Goal: Task Accomplishment & Management: Complete application form

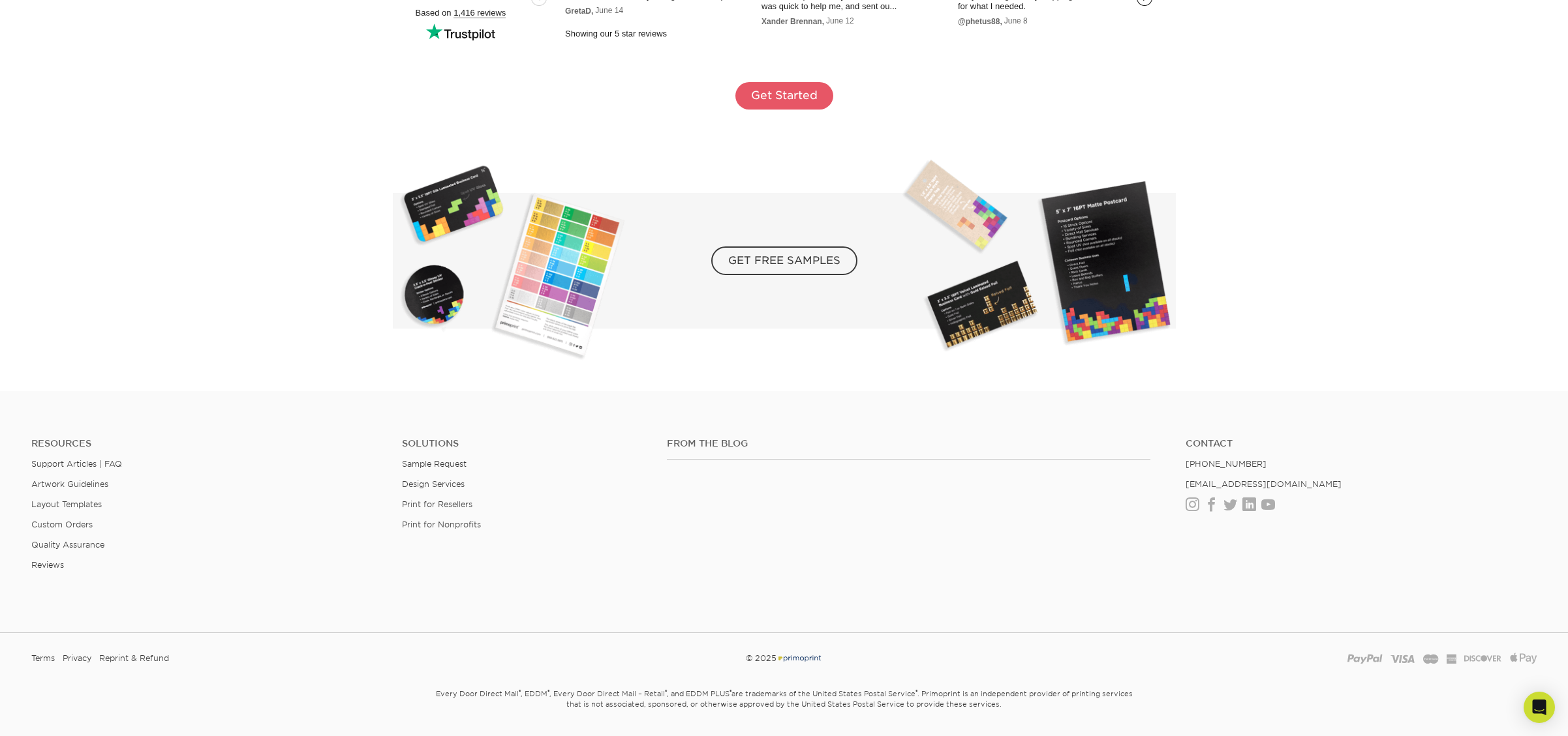
scroll to position [2465, 0]
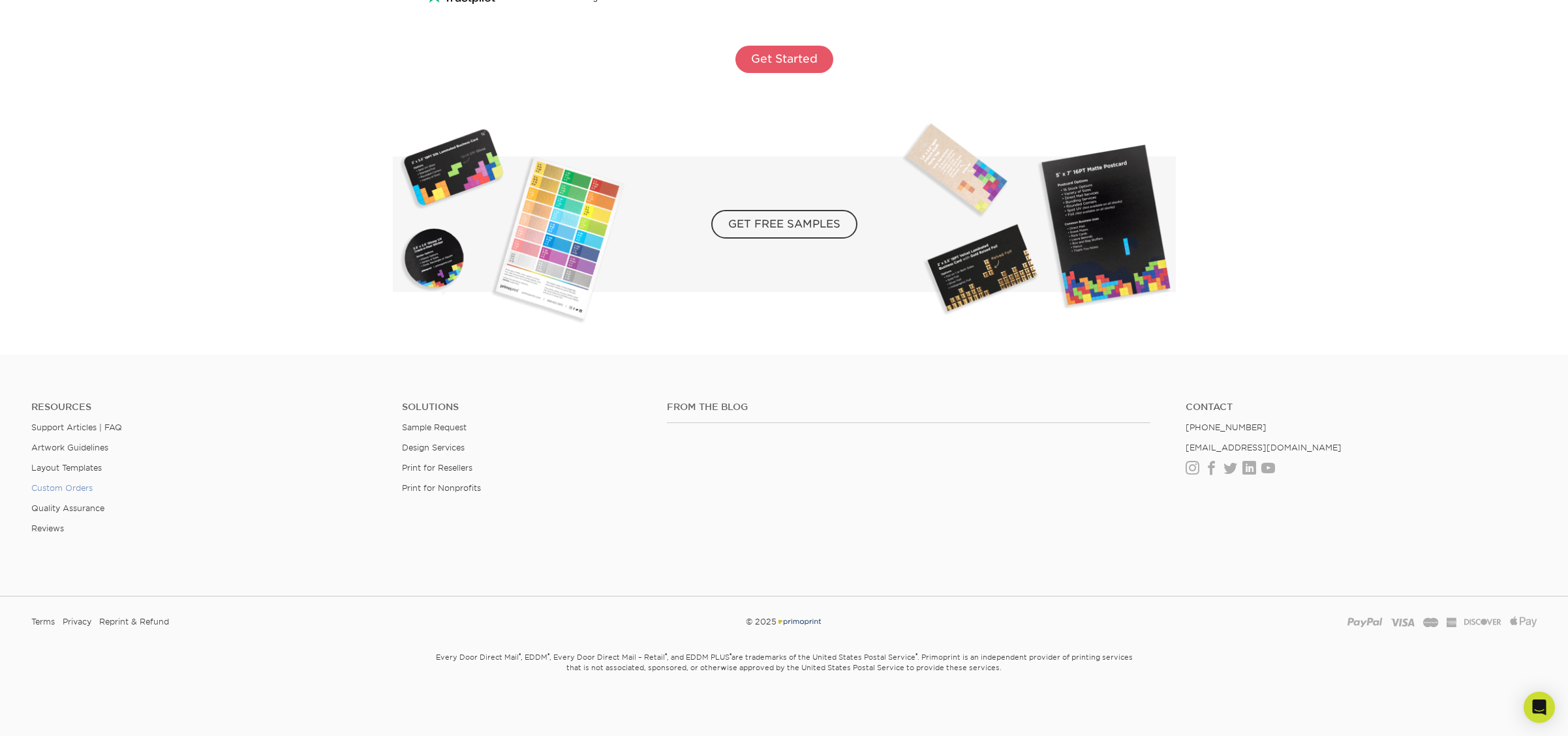
click at [65, 486] on link "Custom Orders" at bounding box center [62, 488] width 62 height 10
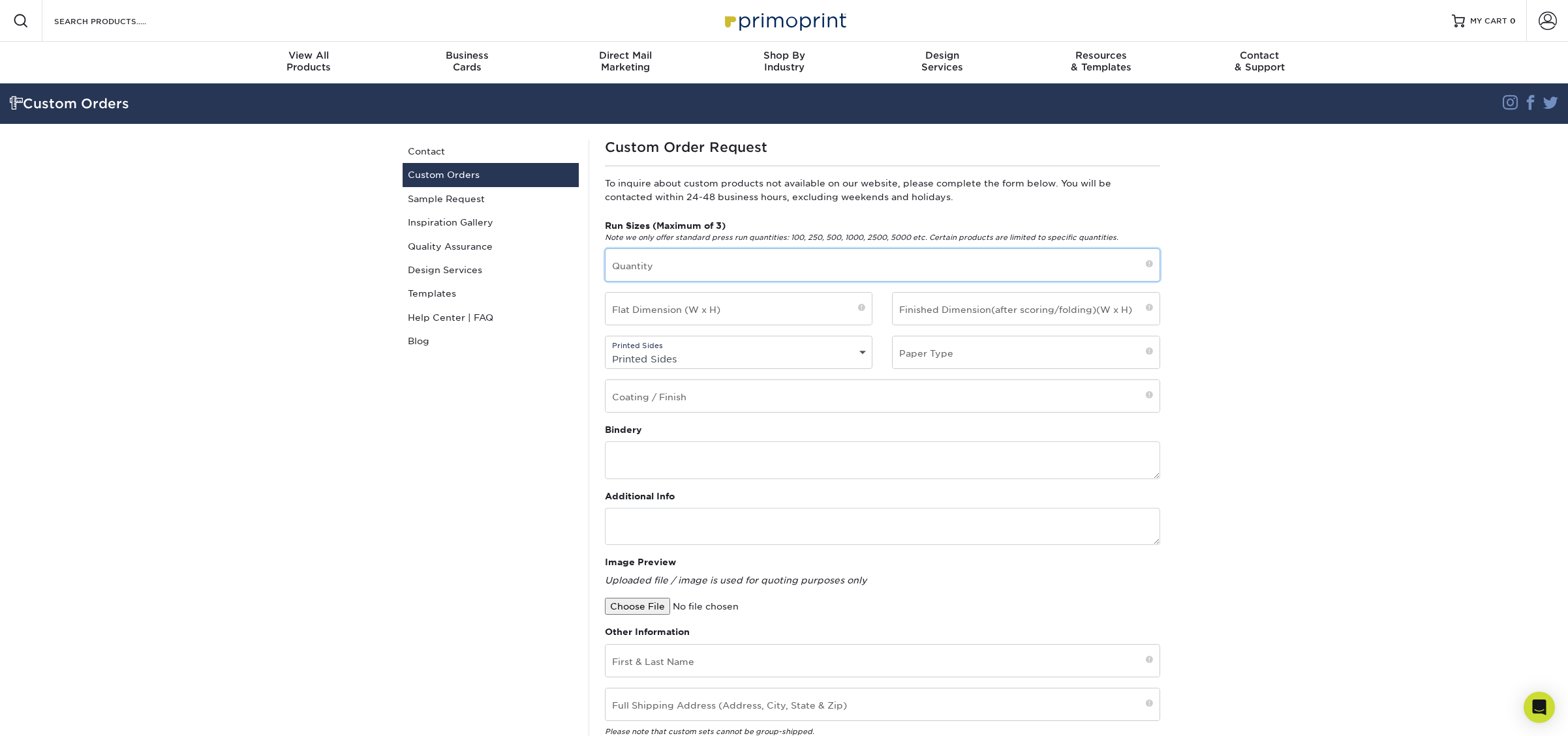
click at [695, 277] on input "text" at bounding box center [882, 266] width 554 height 32
type input "5000"
type input "7x5"
click at [940, 325] on input "text" at bounding box center [1026, 309] width 267 height 32
select select "4/0 - Single Sided"
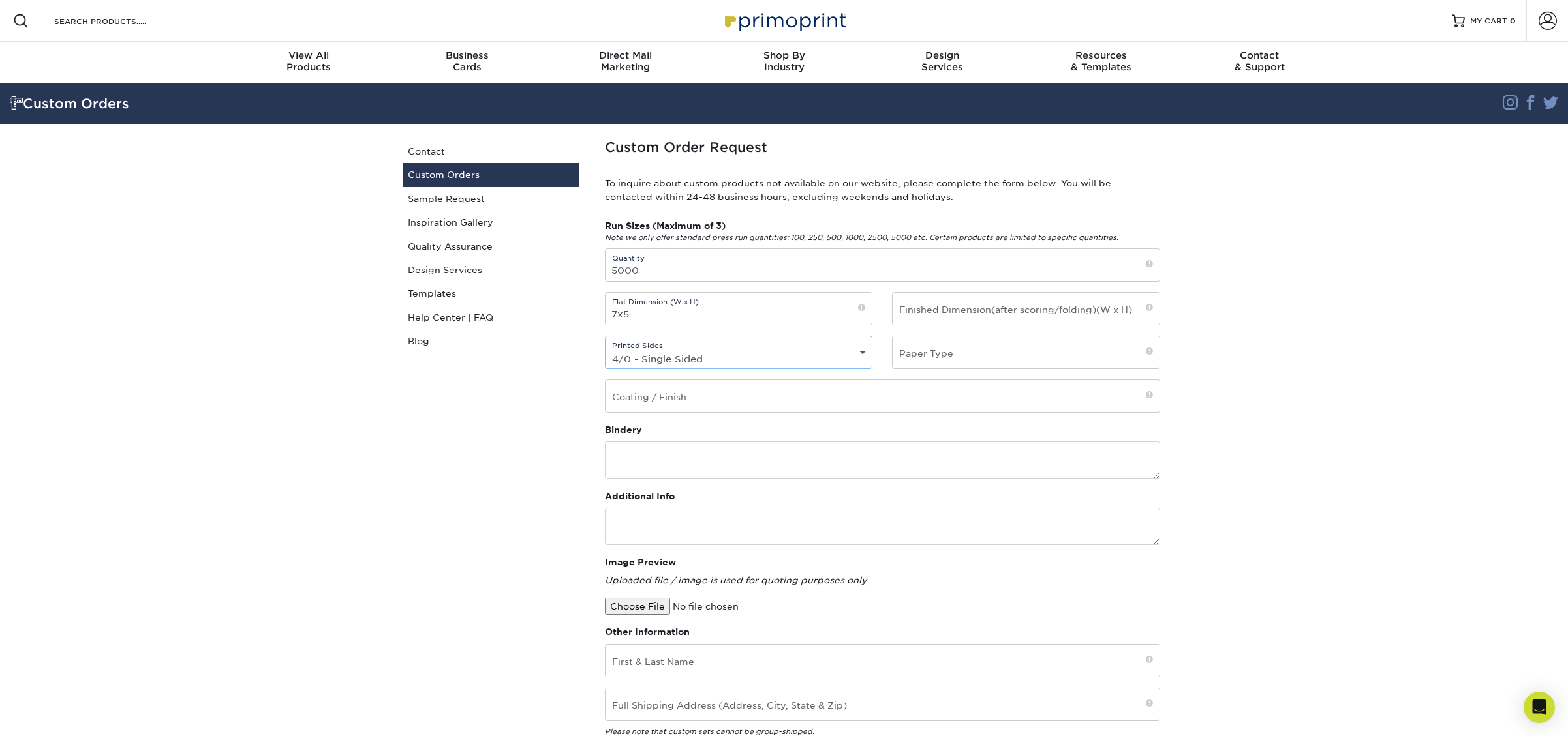
click option "4/0 - Single Sided" at bounding box center [0, 0] width 0 height 0
click at [973, 359] on input "text" at bounding box center [1026, 352] width 267 height 32
click at [1153, 356] on input "text" at bounding box center [1026, 352] width 267 height 32
click at [1070, 358] on input "text" at bounding box center [1026, 352] width 267 height 32
type input "16pt"
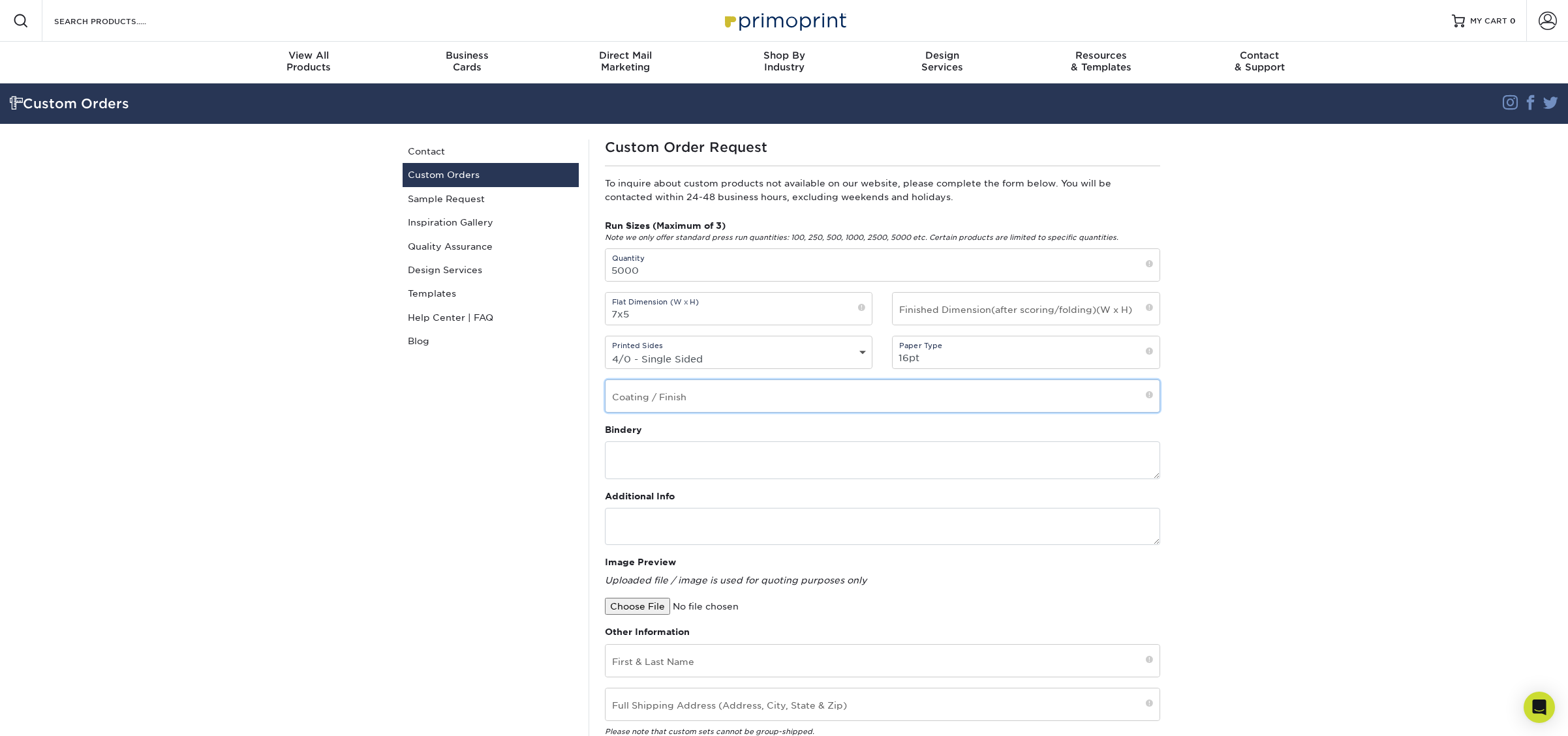
click at [770, 399] on input "text" at bounding box center [882, 396] width 554 height 32
click at [607, 520] on textarea at bounding box center [882, 527] width 555 height 37
paste textarea "3514 McNiel Ave | Wichita Falls, TX 76308"
type textarea "3514 McNiel Ave | Wichita Falls, TX 76308"
drag, startPoint x: 833, startPoint y: 526, endPoint x: 542, endPoint y: 523, distance: 291.0
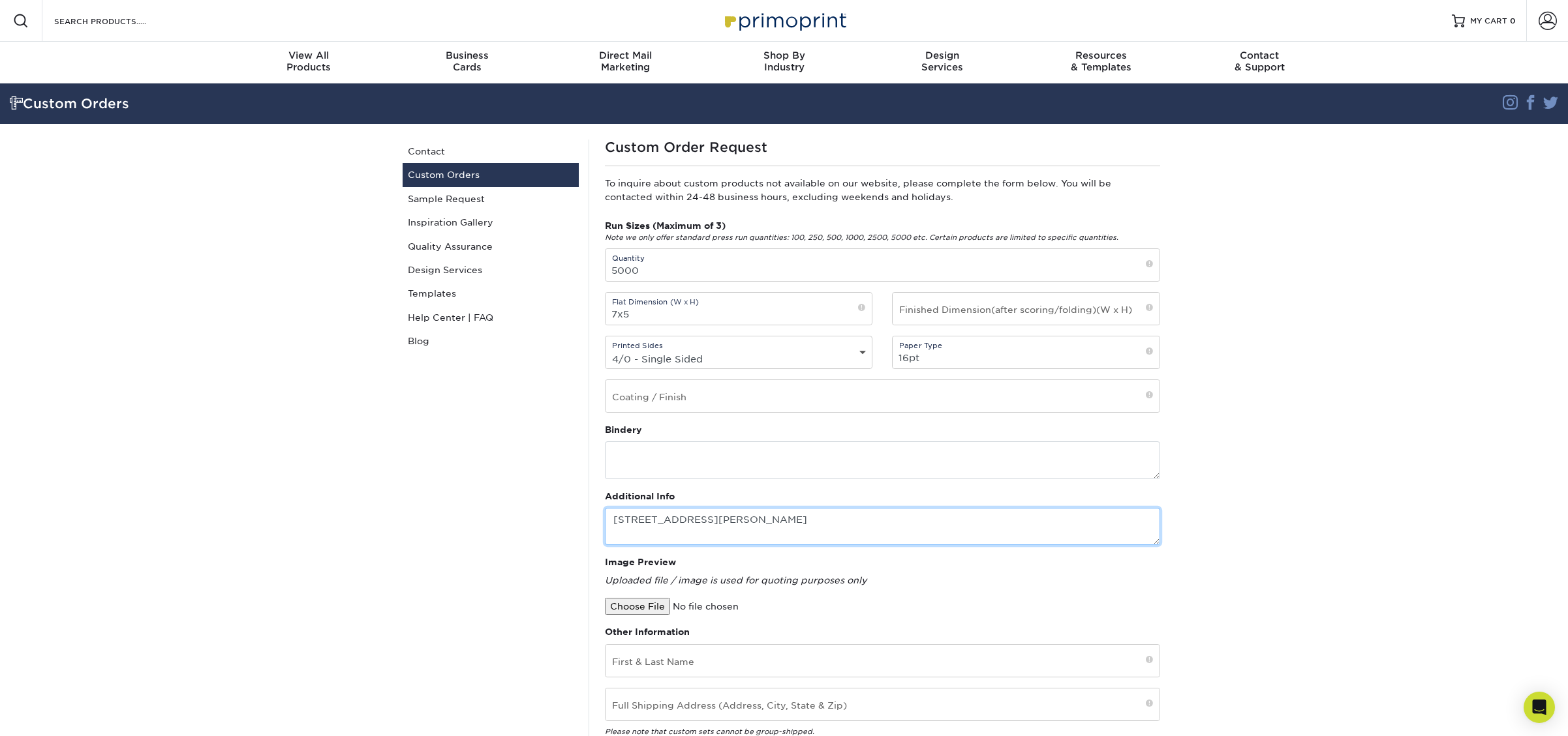
click at [605, 523] on textarea "3514 McNiel Ave | Wichita Falls, TX 76308" at bounding box center [882, 527] width 555 height 37
click at [692, 396] on input "text" at bounding box center [882, 396] width 554 height 32
type input "G"
type input "Cardstock Gloss"
click at [641, 516] on textarea at bounding box center [882, 527] width 555 height 37
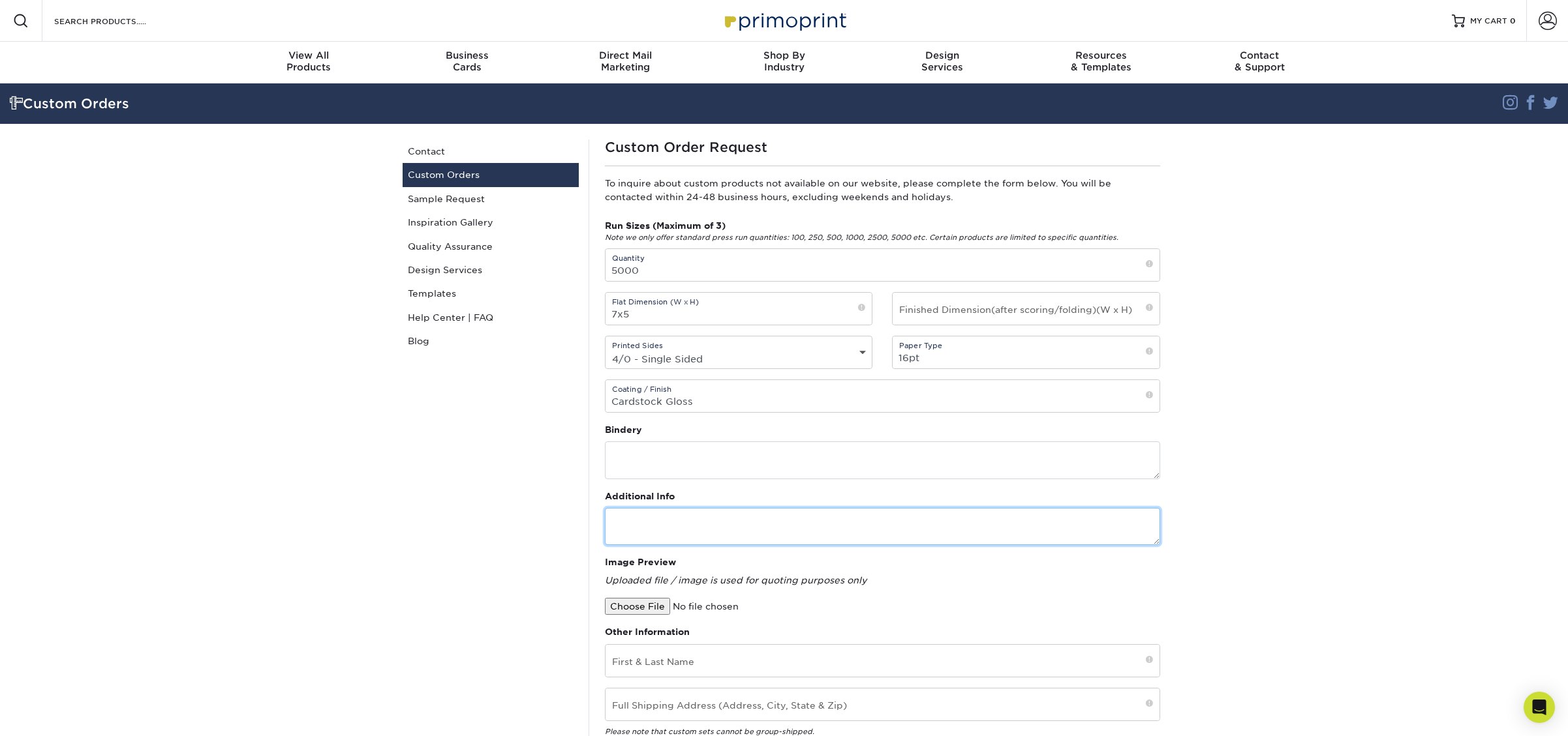
paste textarea "We’re producing a custom 5" x 7" holiday card that features a die-cut ornament …"
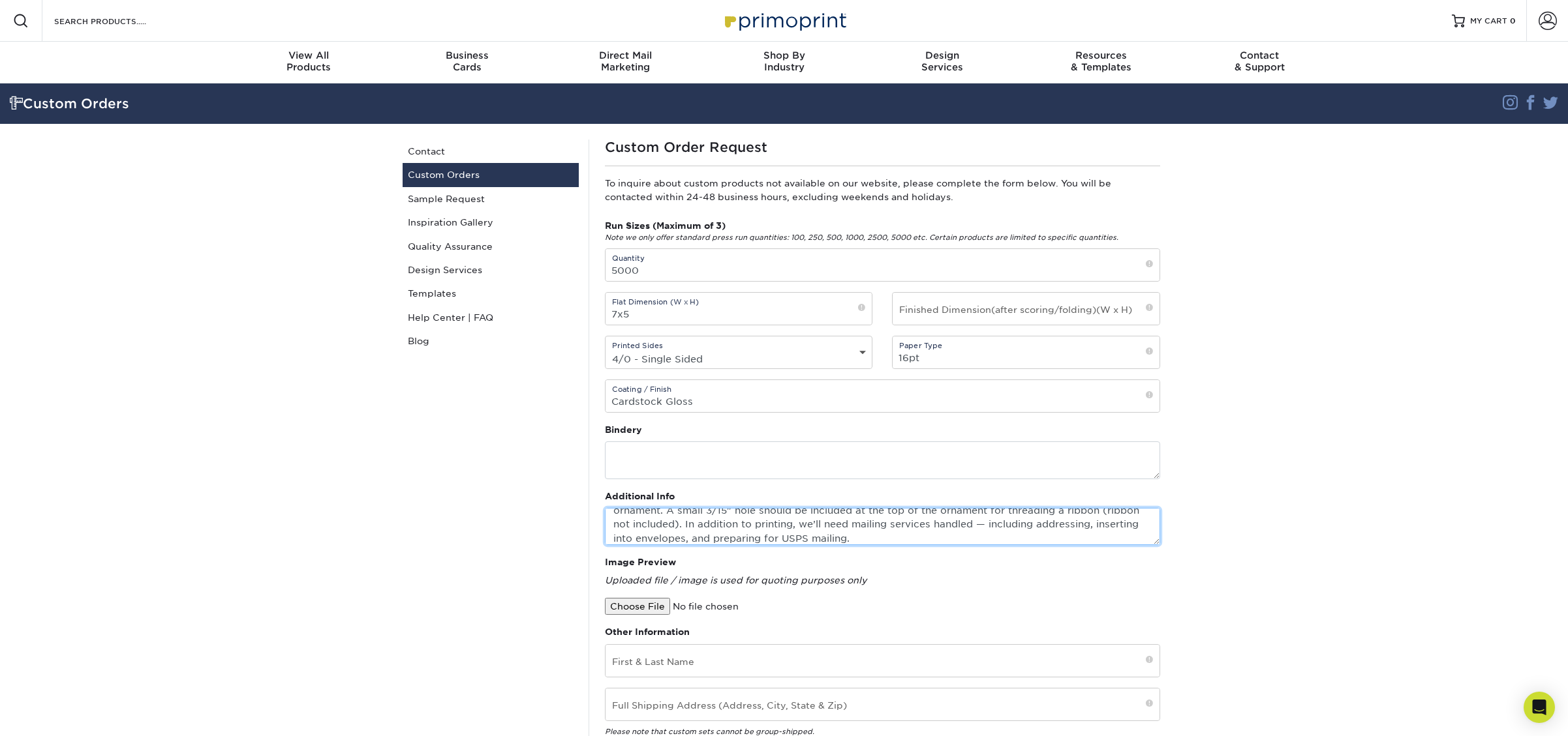
scroll to position [56, 0]
type textarea "We’re producing a custom 5" x 7" holiday card that features a die-cut ornament …"
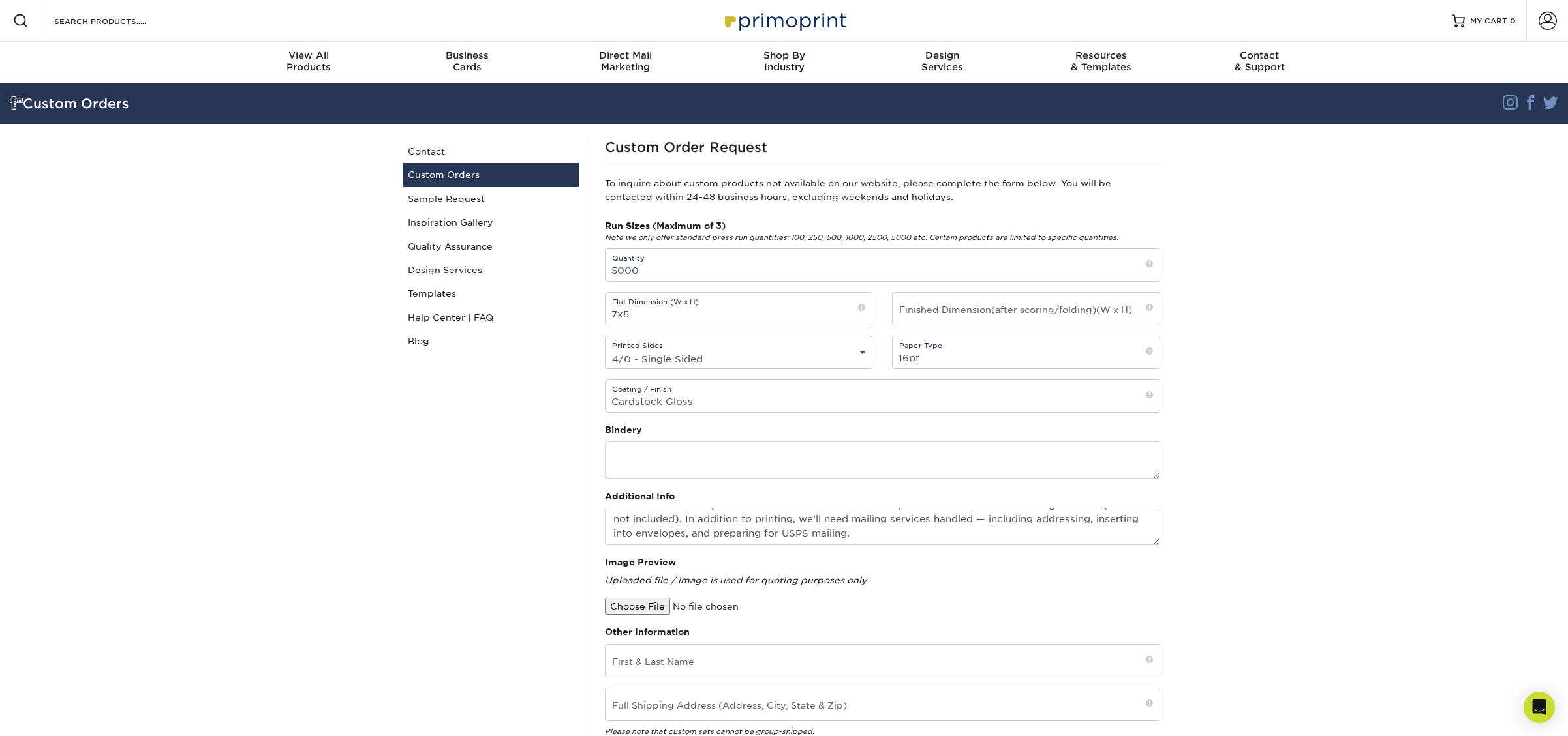
click at [639, 606] on input "file" at bounding box center [715, 606] width 222 height 17
type input "C:\fakepath\Screenshot 2025-10-01 at 1.22.07 PM.png"
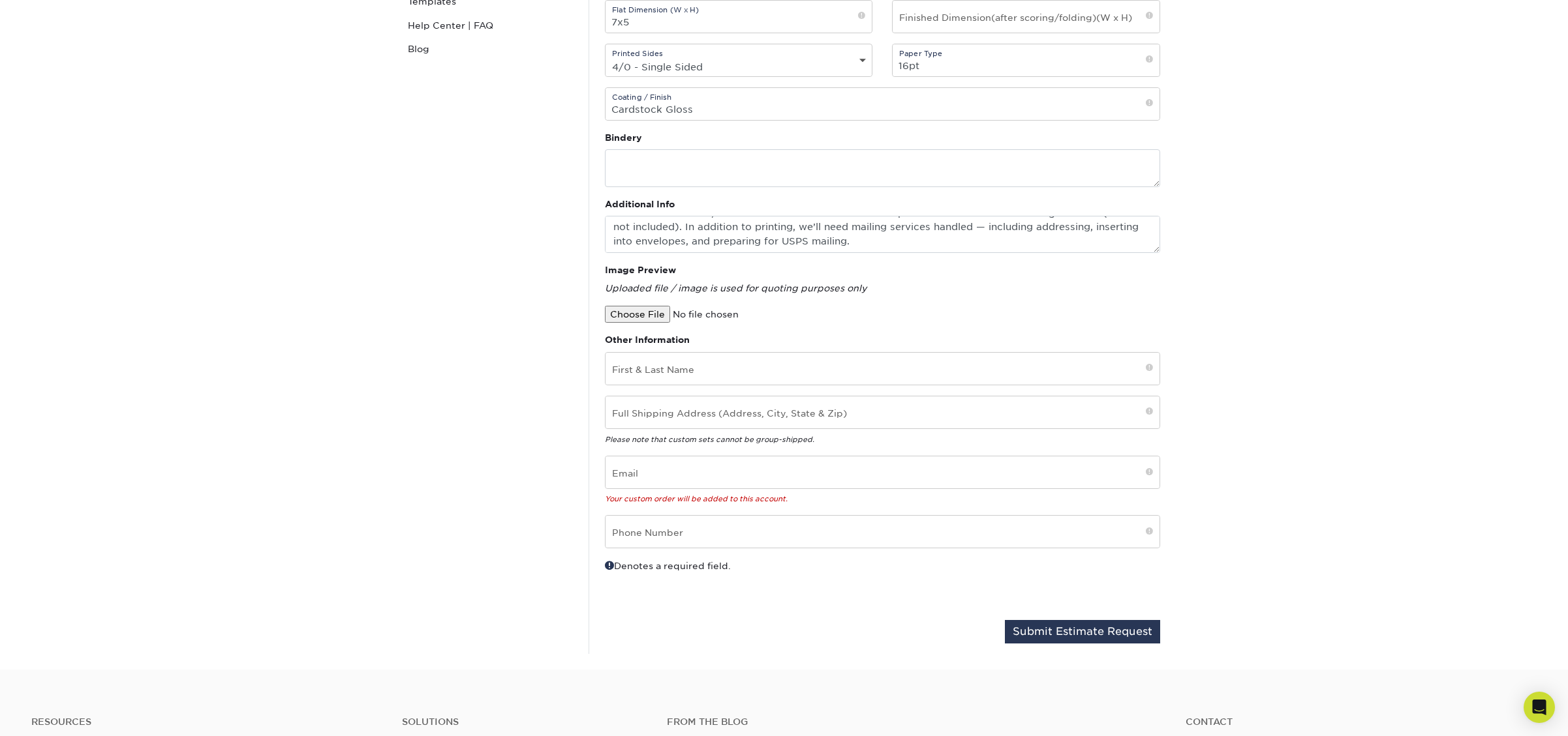
scroll to position [301, 0]
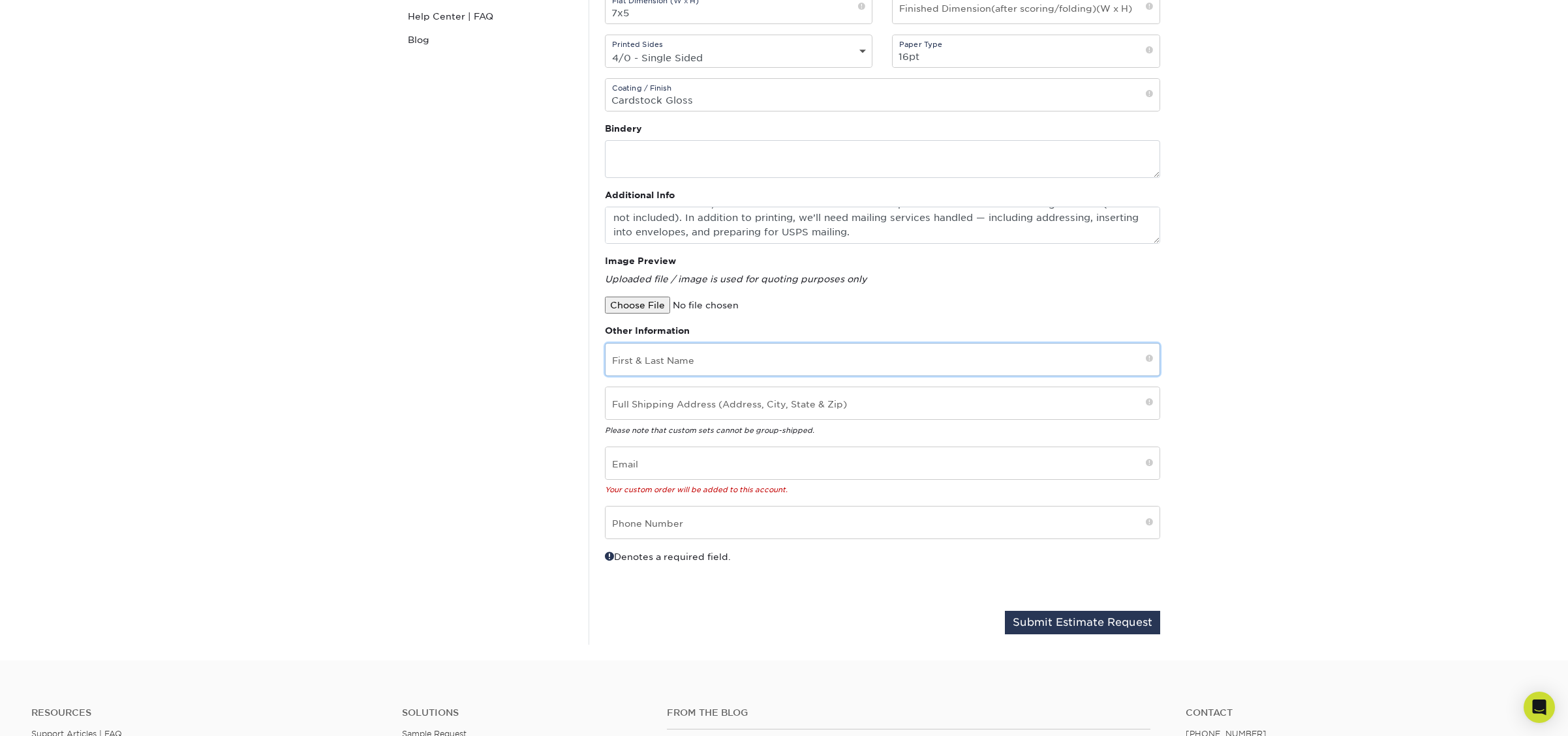
click at [673, 365] on input "text" at bounding box center [882, 360] width 554 height 32
type input "Regan Medlinger"
click at [640, 469] on input "email" at bounding box center [882, 464] width 554 height 32
type input "Regan@lindmarkcompanies.com"
type input "940-867-4349"
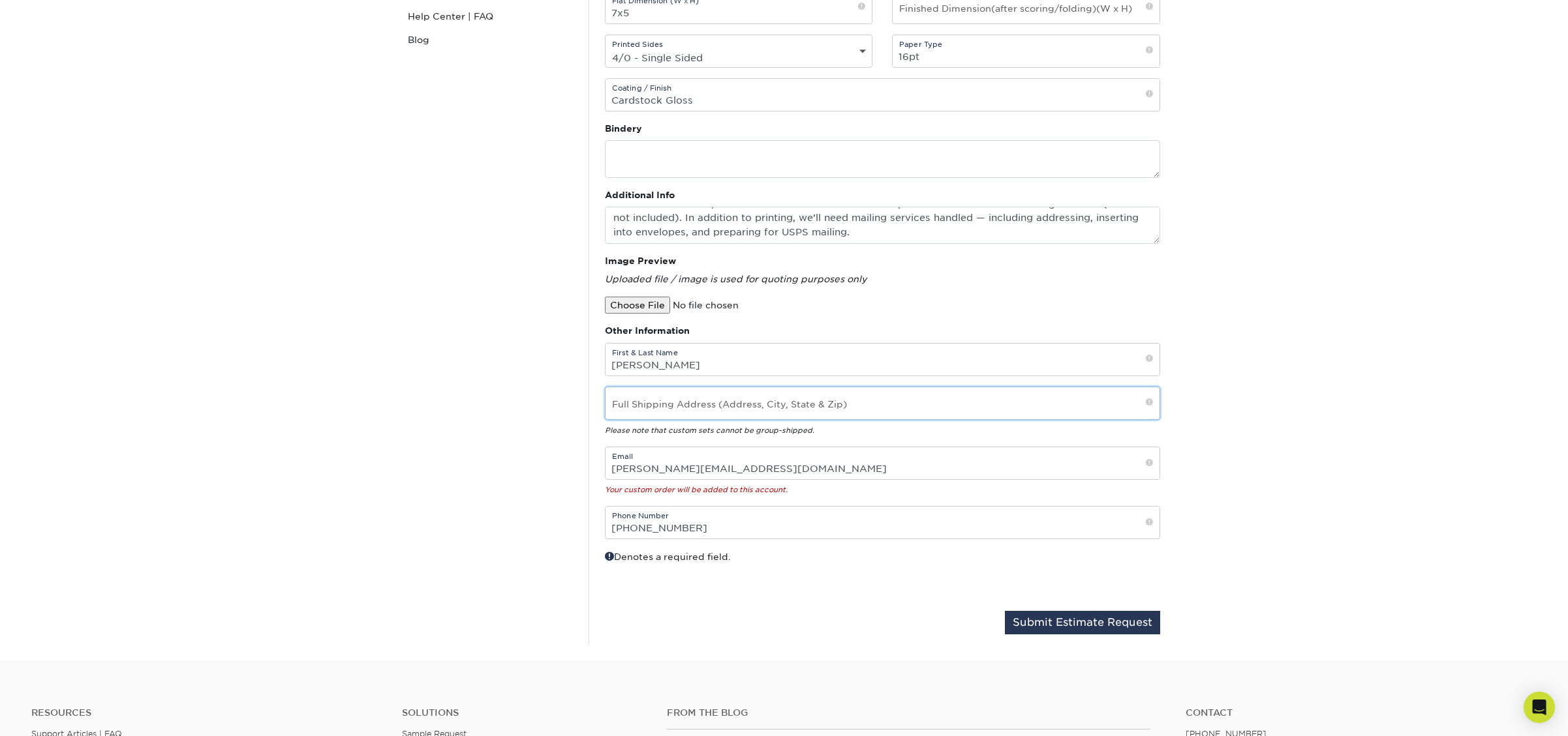
click at [682, 407] on input "text" at bounding box center [882, 404] width 554 height 32
paste input "3514 McNiel Ave | Wichita Falls, TX 76308"
drag, startPoint x: 702, startPoint y: 411, endPoint x: 690, endPoint y: 411, distance: 12.0
click at [690, 411] on input "3514 McNiel Ave | Wichita Falls, TX 76308" at bounding box center [882, 404] width 554 height 32
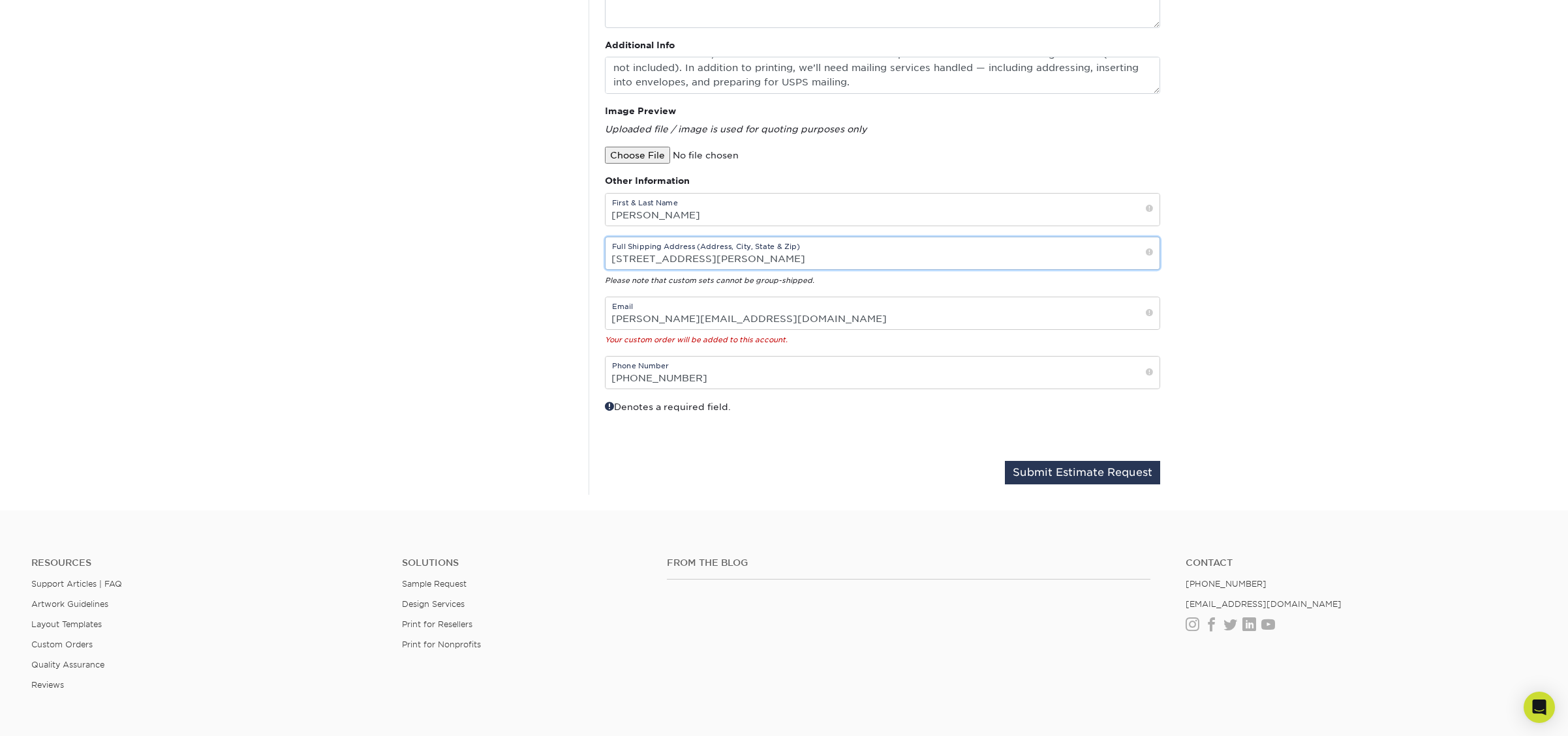
scroll to position [456, 0]
type input "3514 McNiel Ave, Wichita Falls, TX 76308"
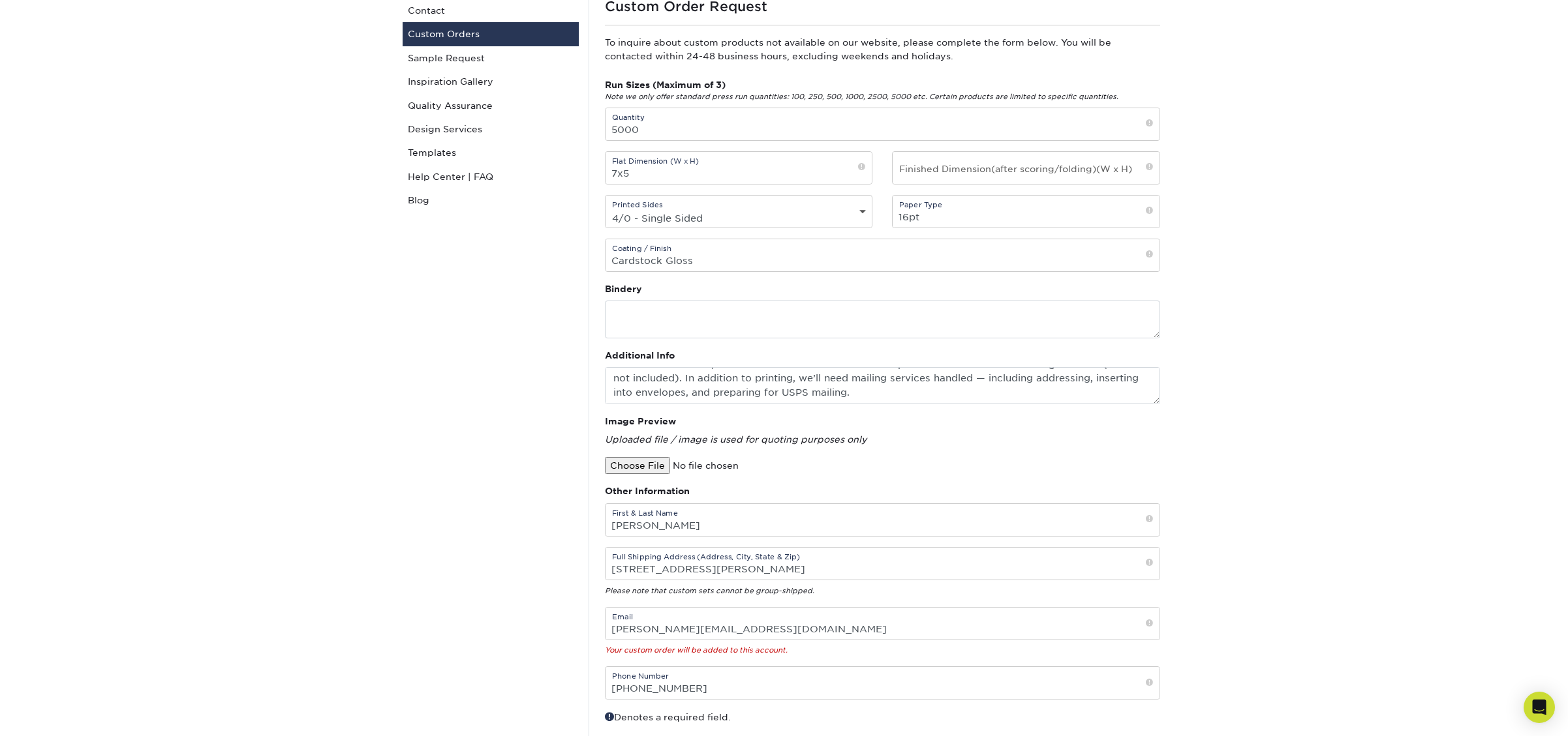
scroll to position [142, 0]
click at [663, 320] on textarea at bounding box center [882, 318] width 555 height 37
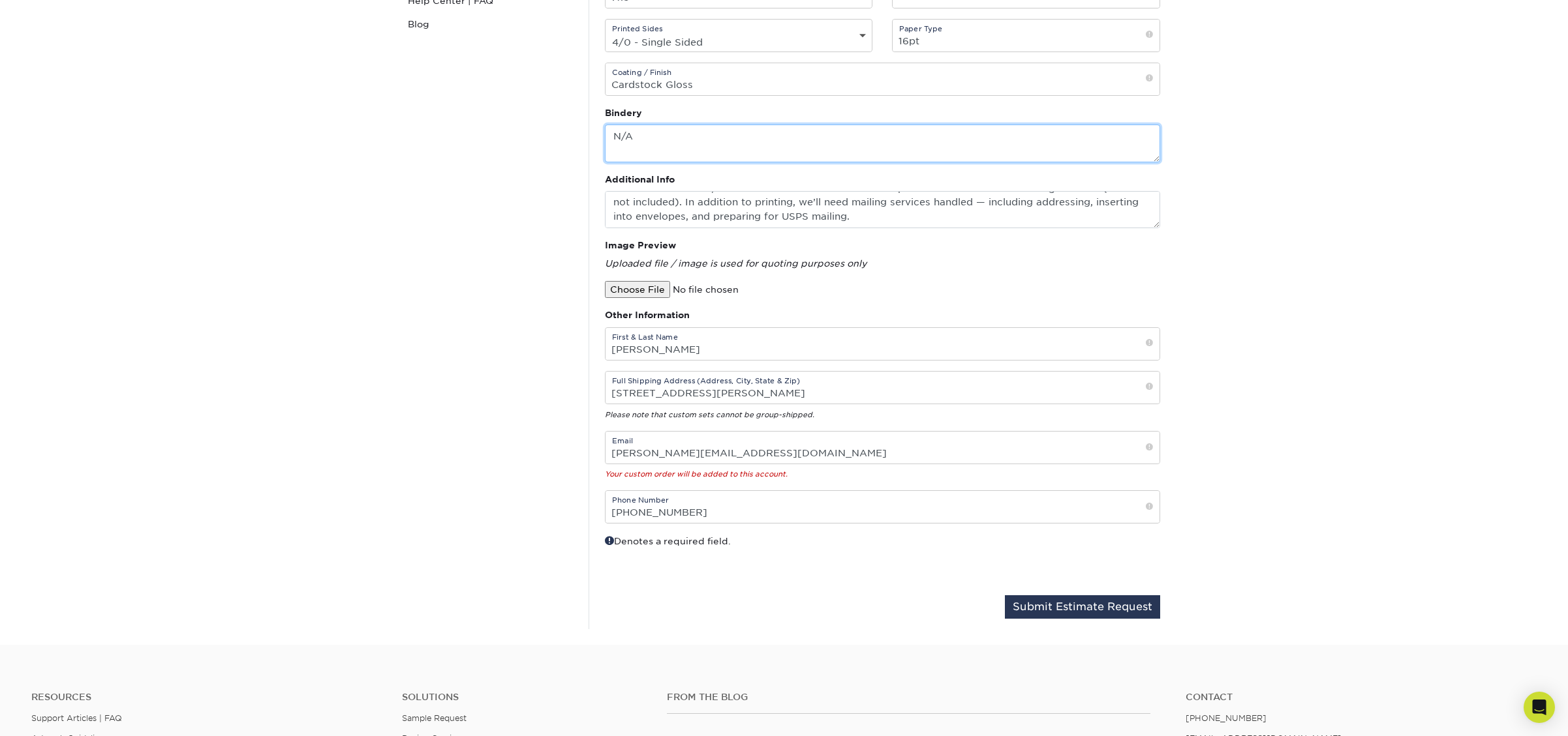
scroll to position [613, 0]
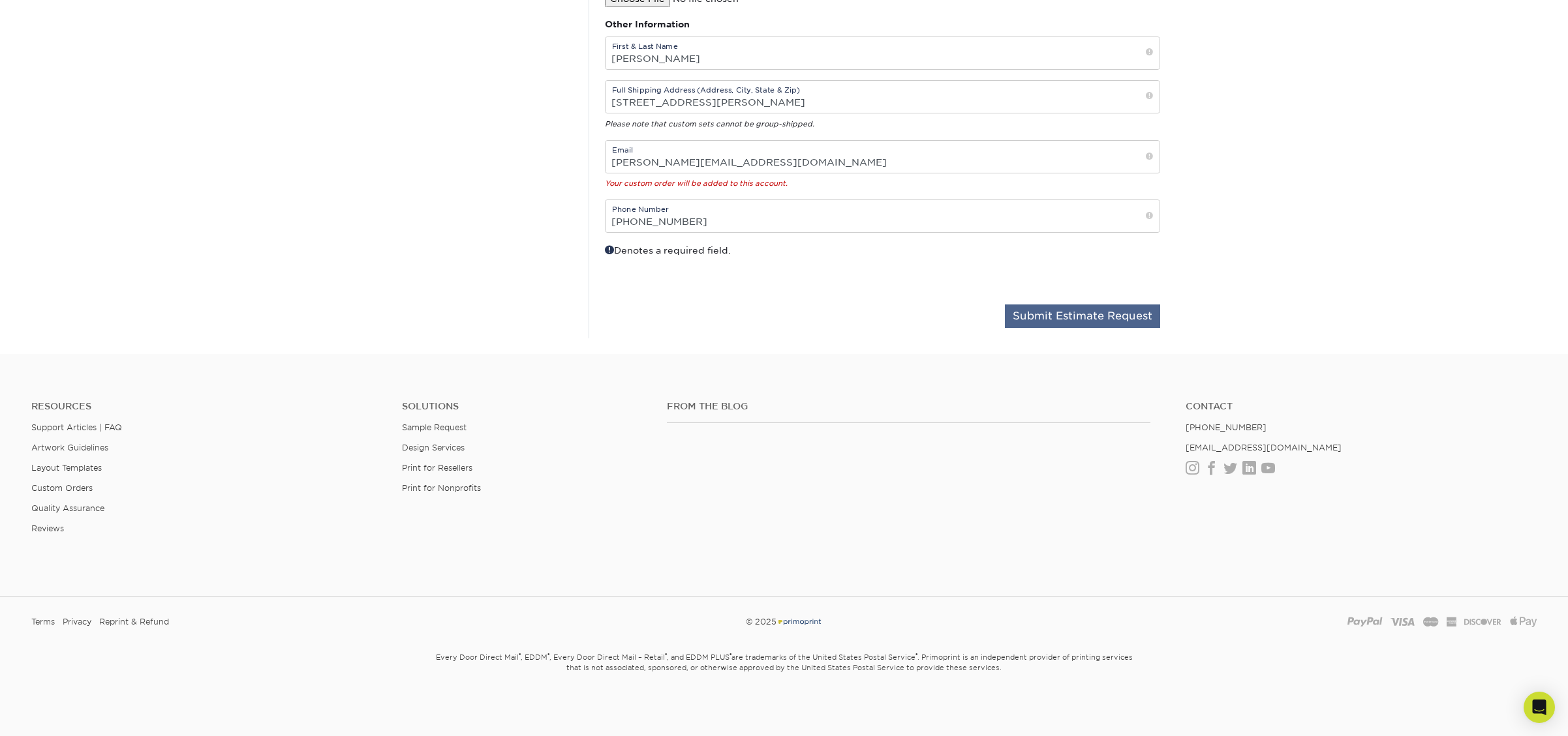
type textarea "N/A"
click at [1118, 320] on button "Submit Estimate Request" at bounding box center [1082, 316] width 155 height 24
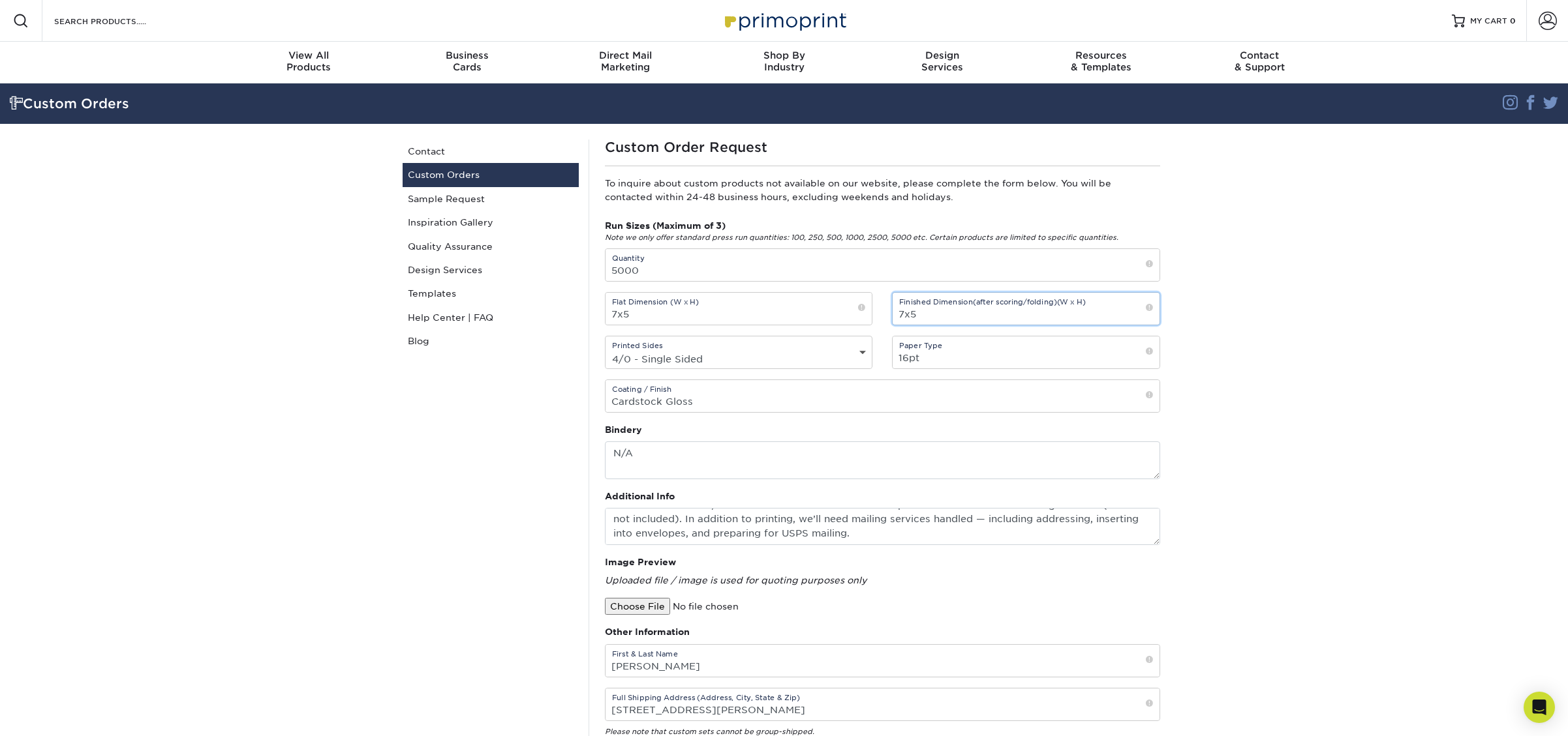
type input "7x5"
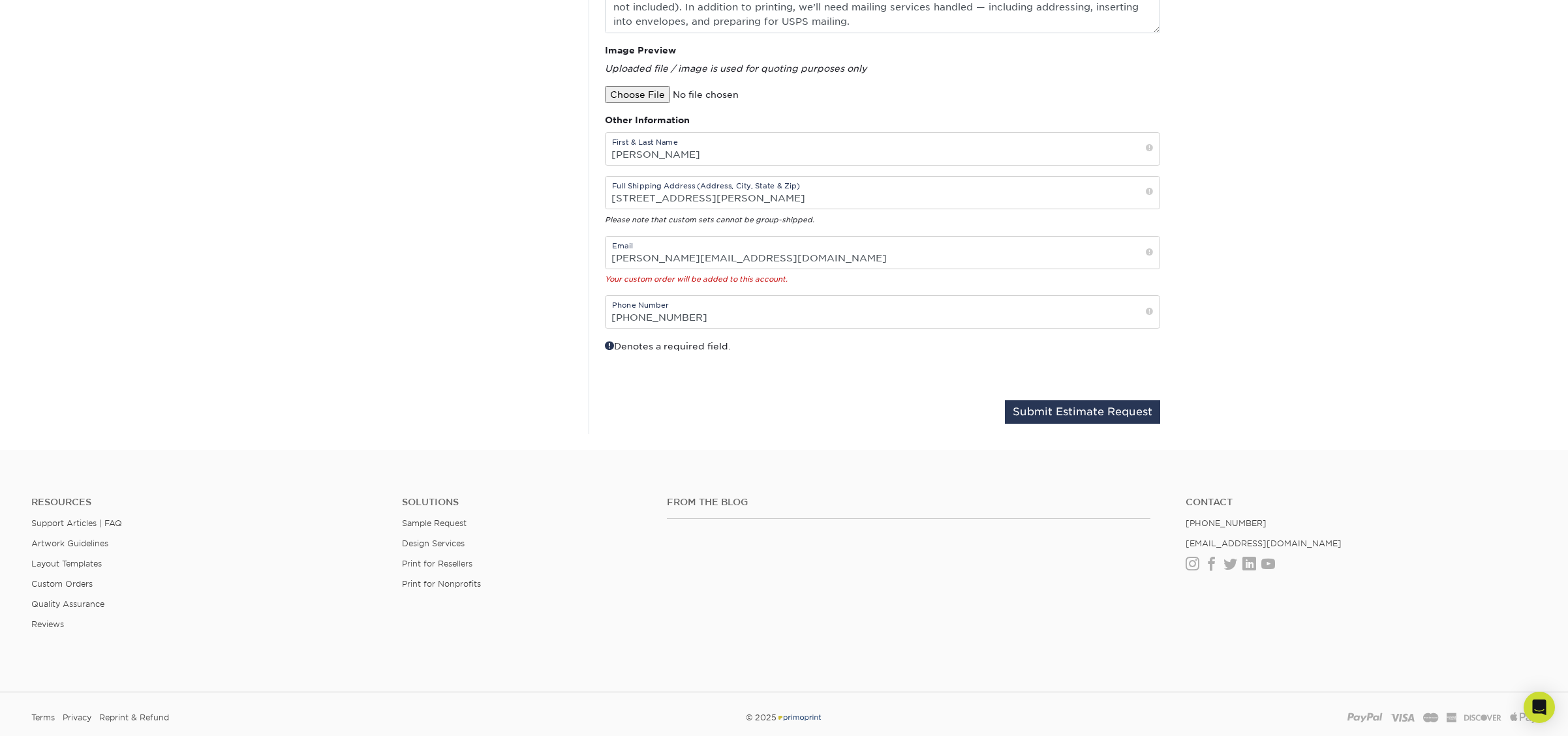
scroll to position [613, 0]
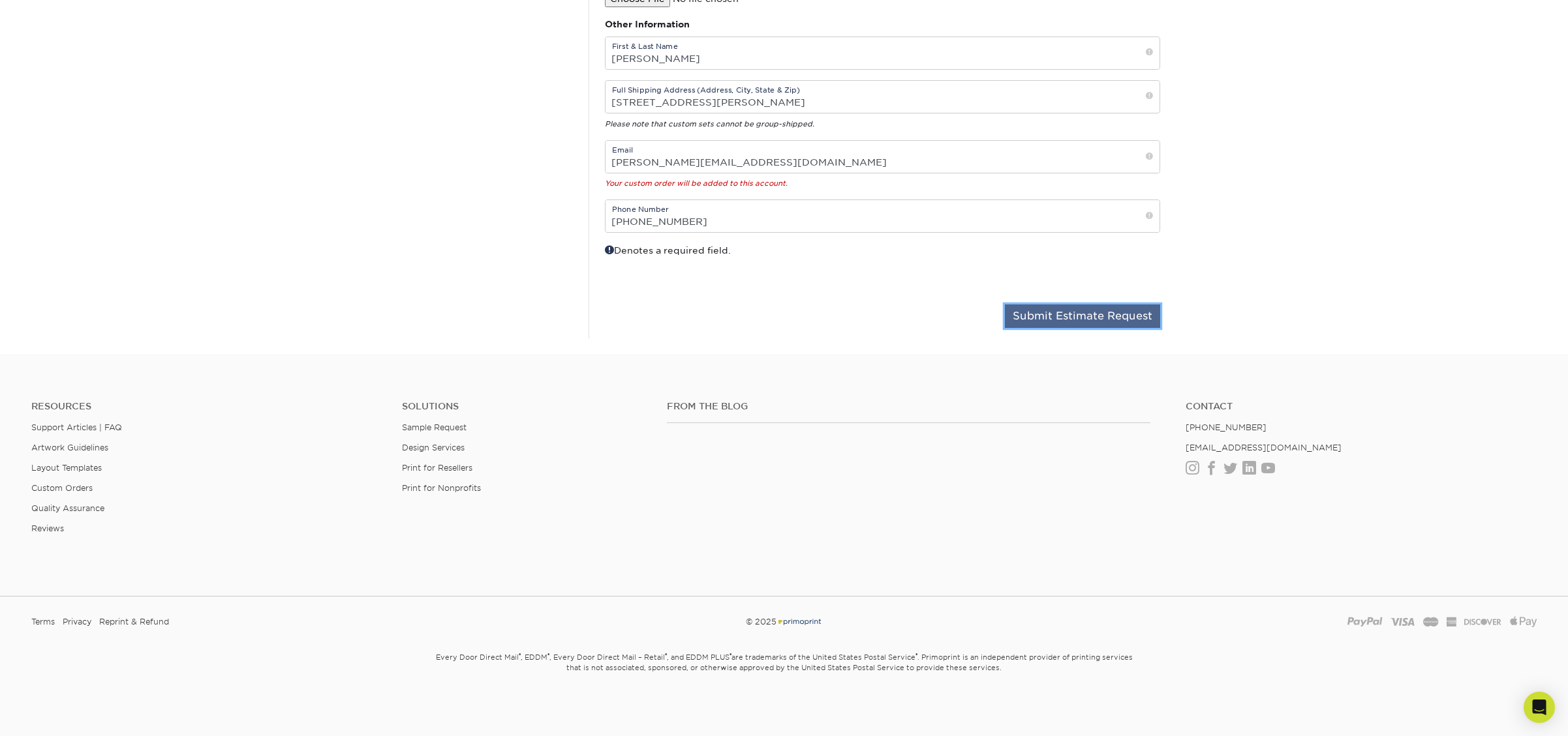
click at [1051, 315] on button "Submit Estimate Request" at bounding box center [1082, 316] width 155 height 24
